Goal: Information Seeking & Learning: Learn about a topic

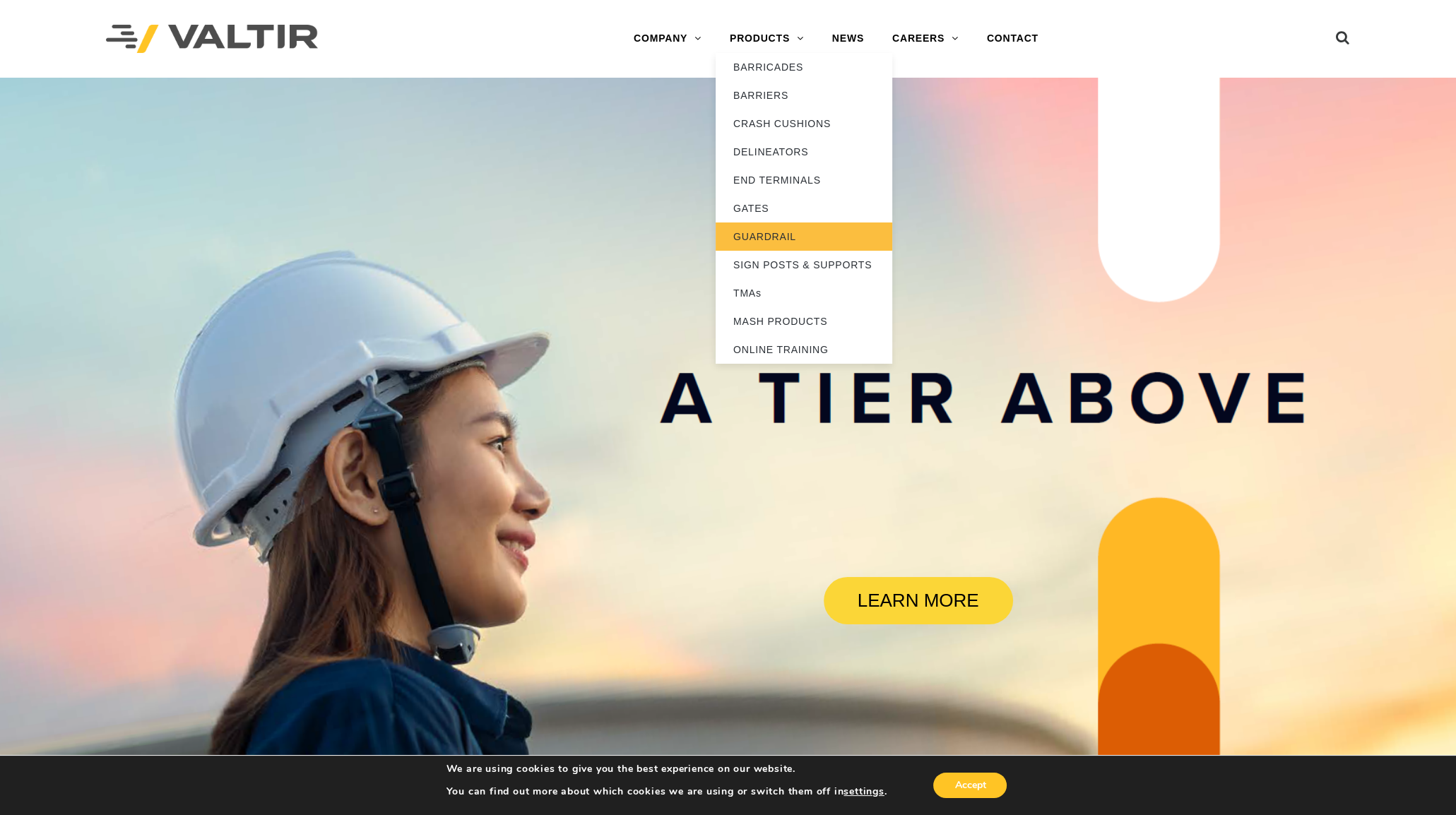
click at [783, 231] on link "GUARDRAIL" at bounding box center [804, 237] width 177 height 28
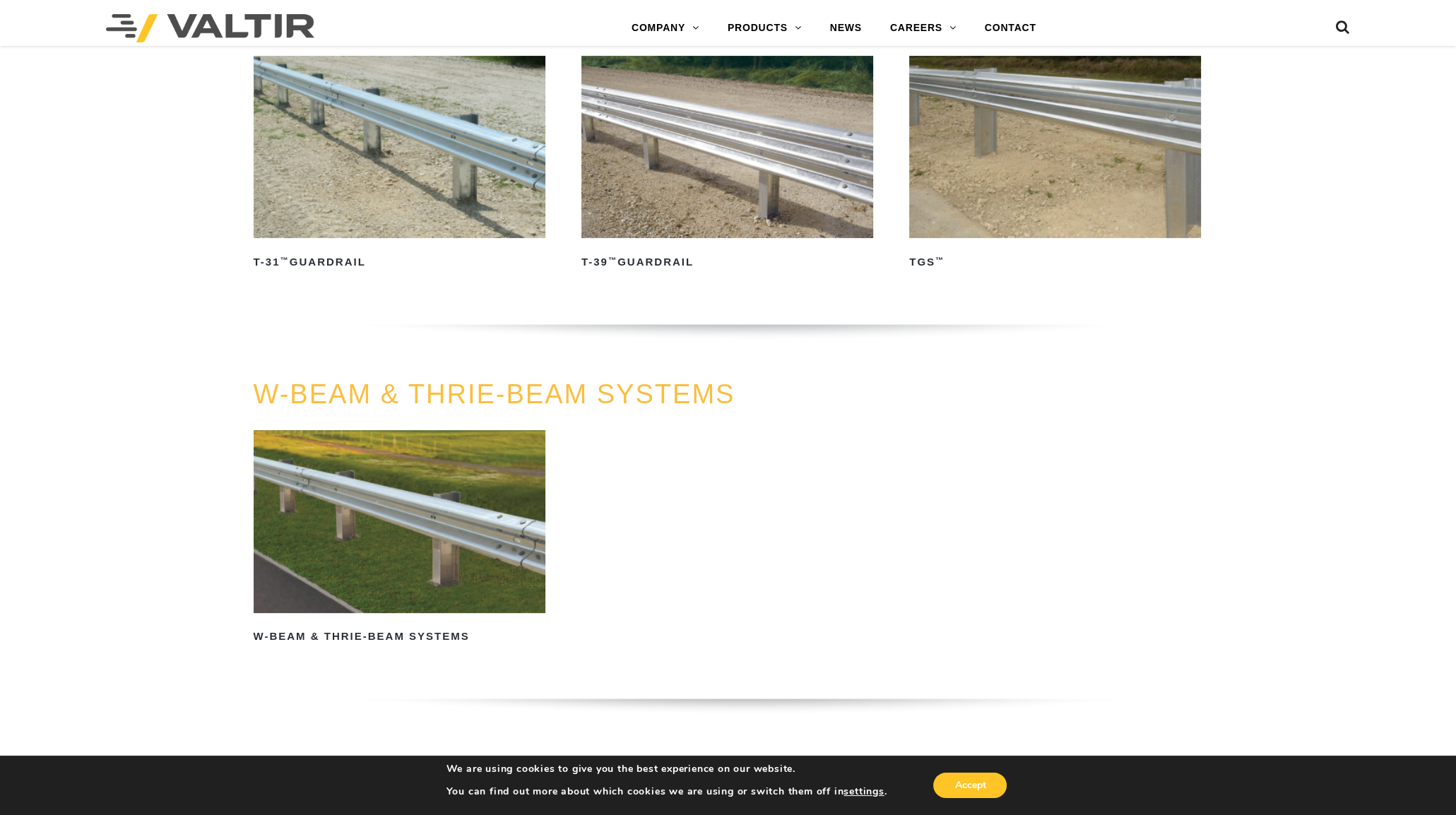
scroll to position [804, 0]
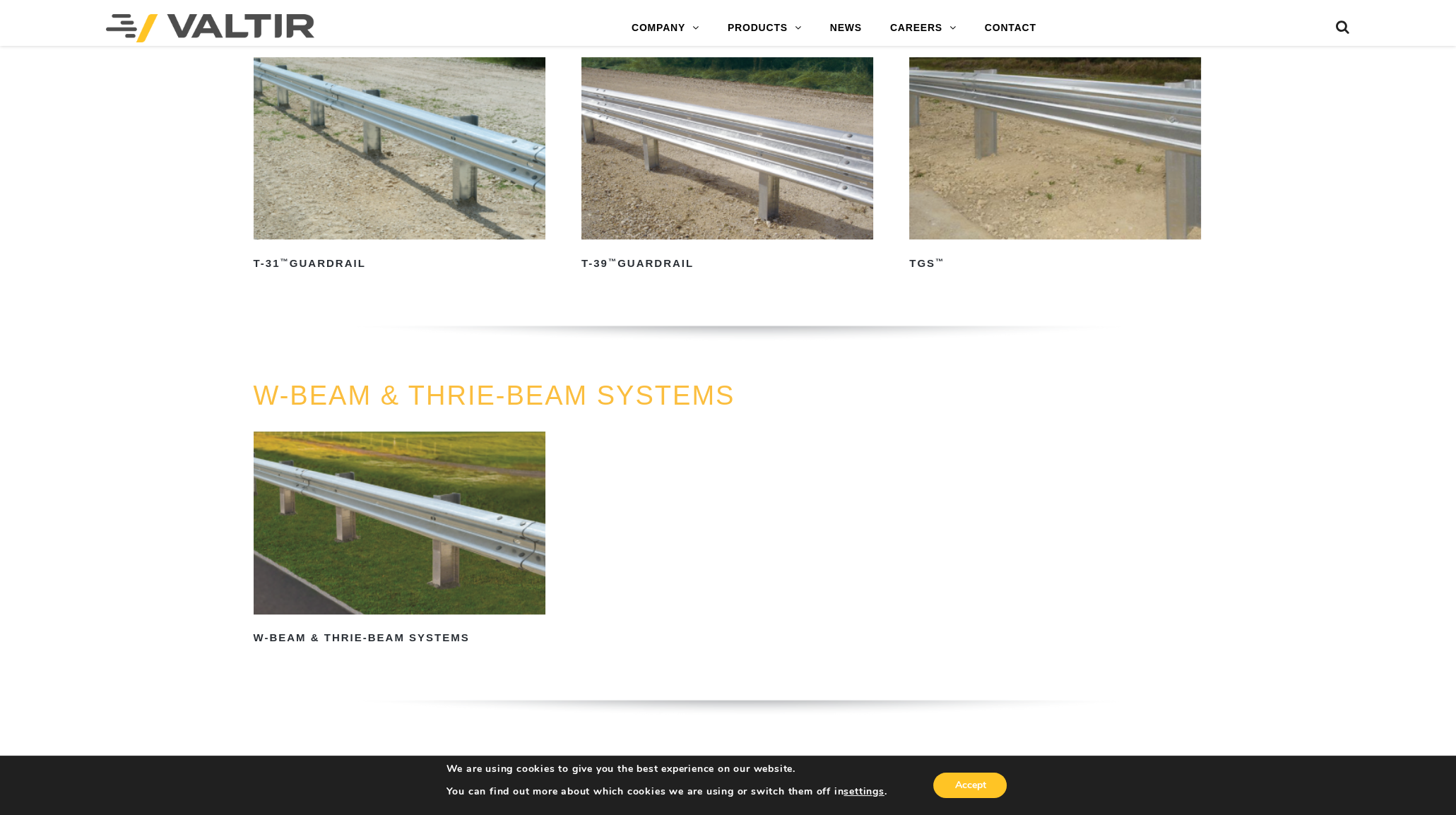
click at [443, 530] on img at bounding box center [400, 523] width 292 height 183
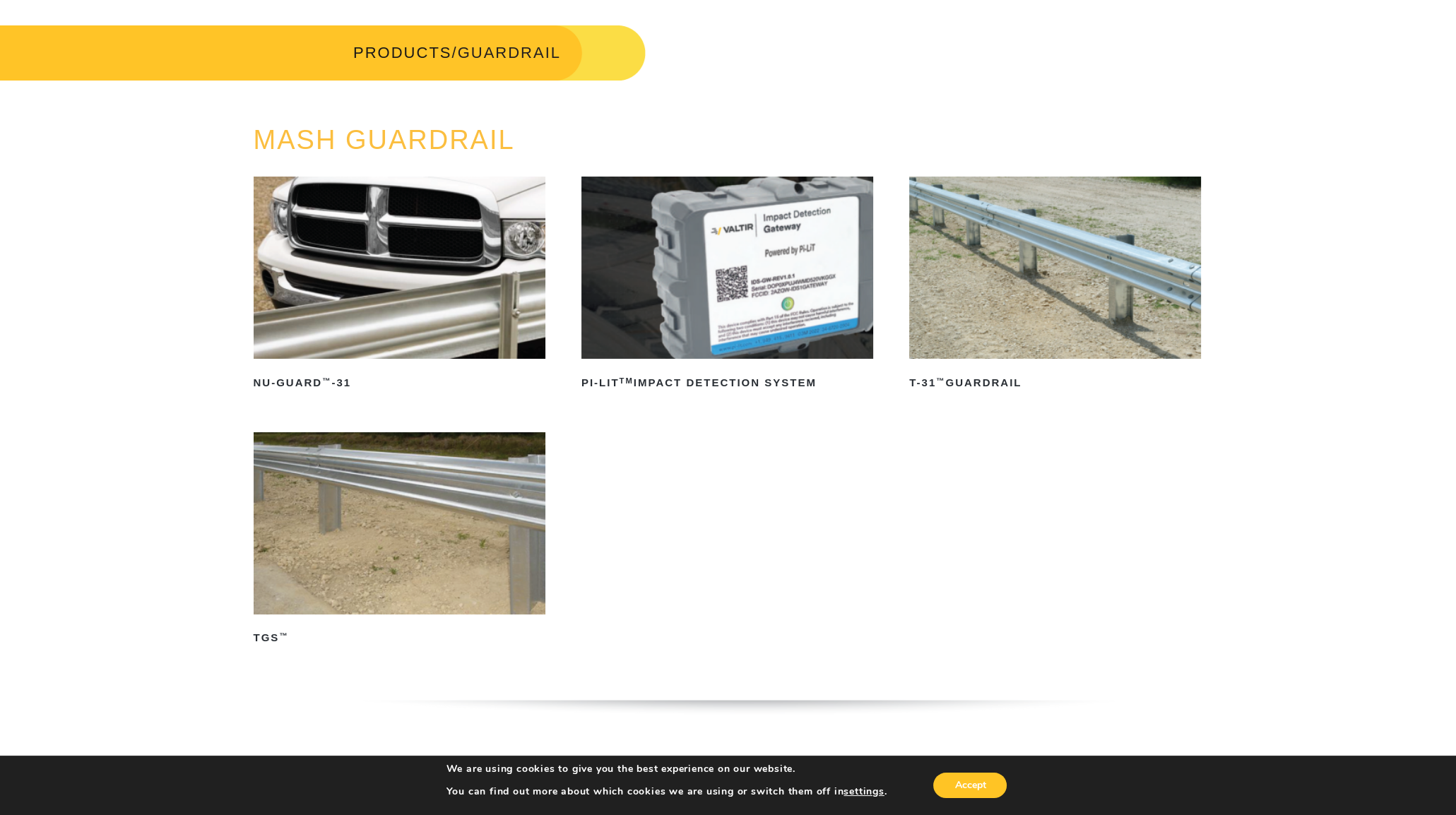
scroll to position [0, 0]
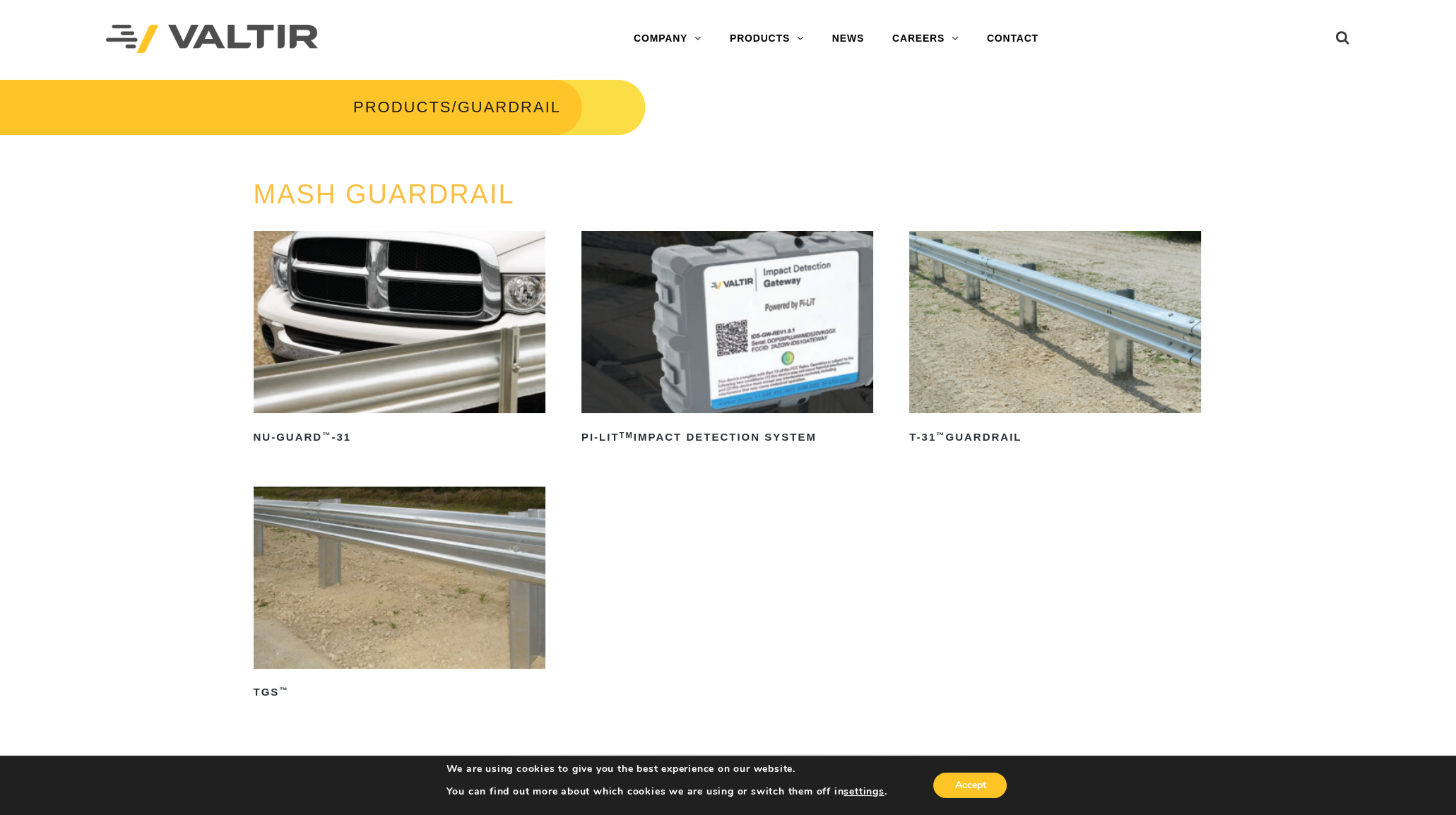
click at [1035, 283] on img at bounding box center [1056, 322] width 292 height 183
